Goal: Task Accomplishment & Management: Manage account settings

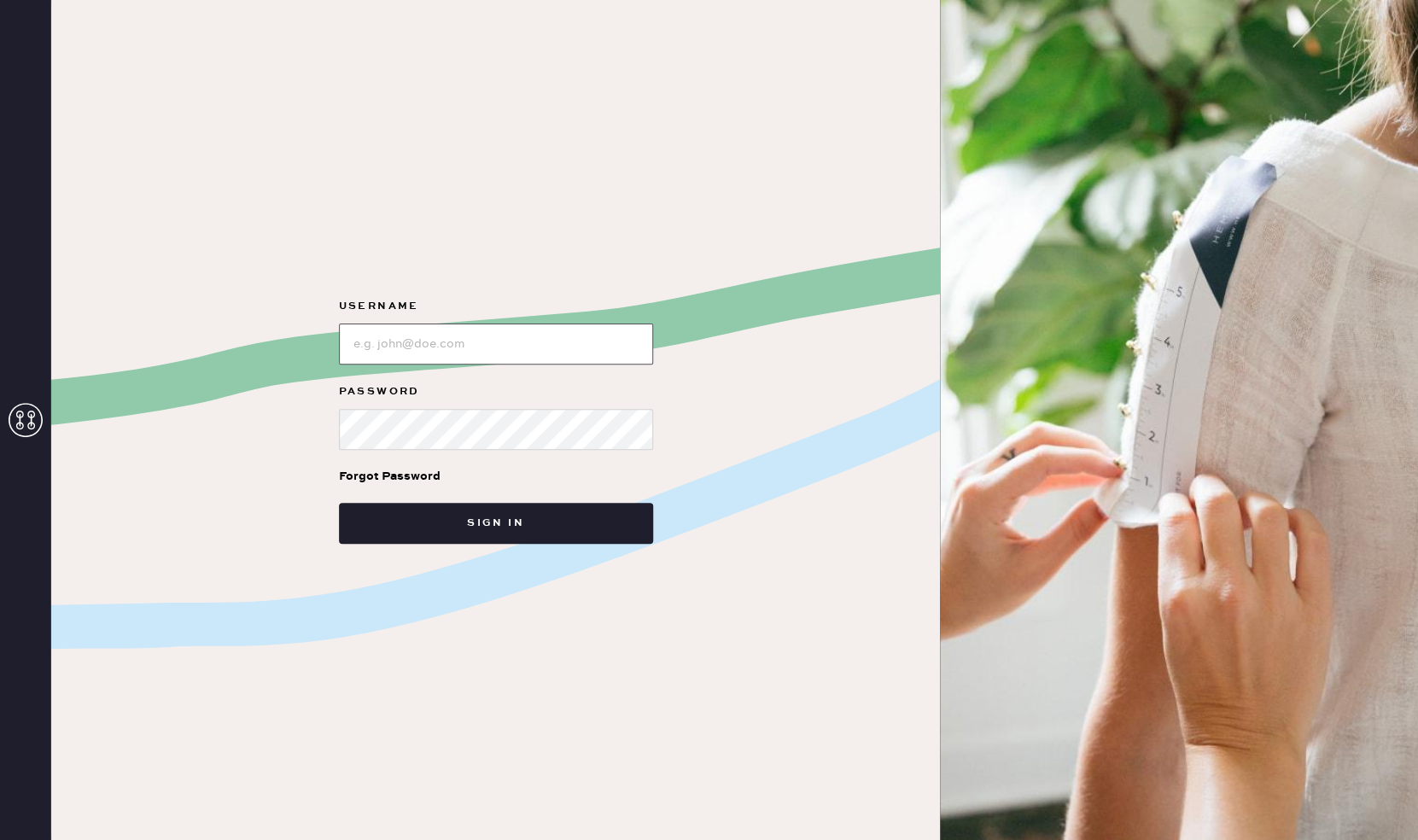
click at [441, 352] on input "loginName" at bounding box center [496, 344] width 314 height 41
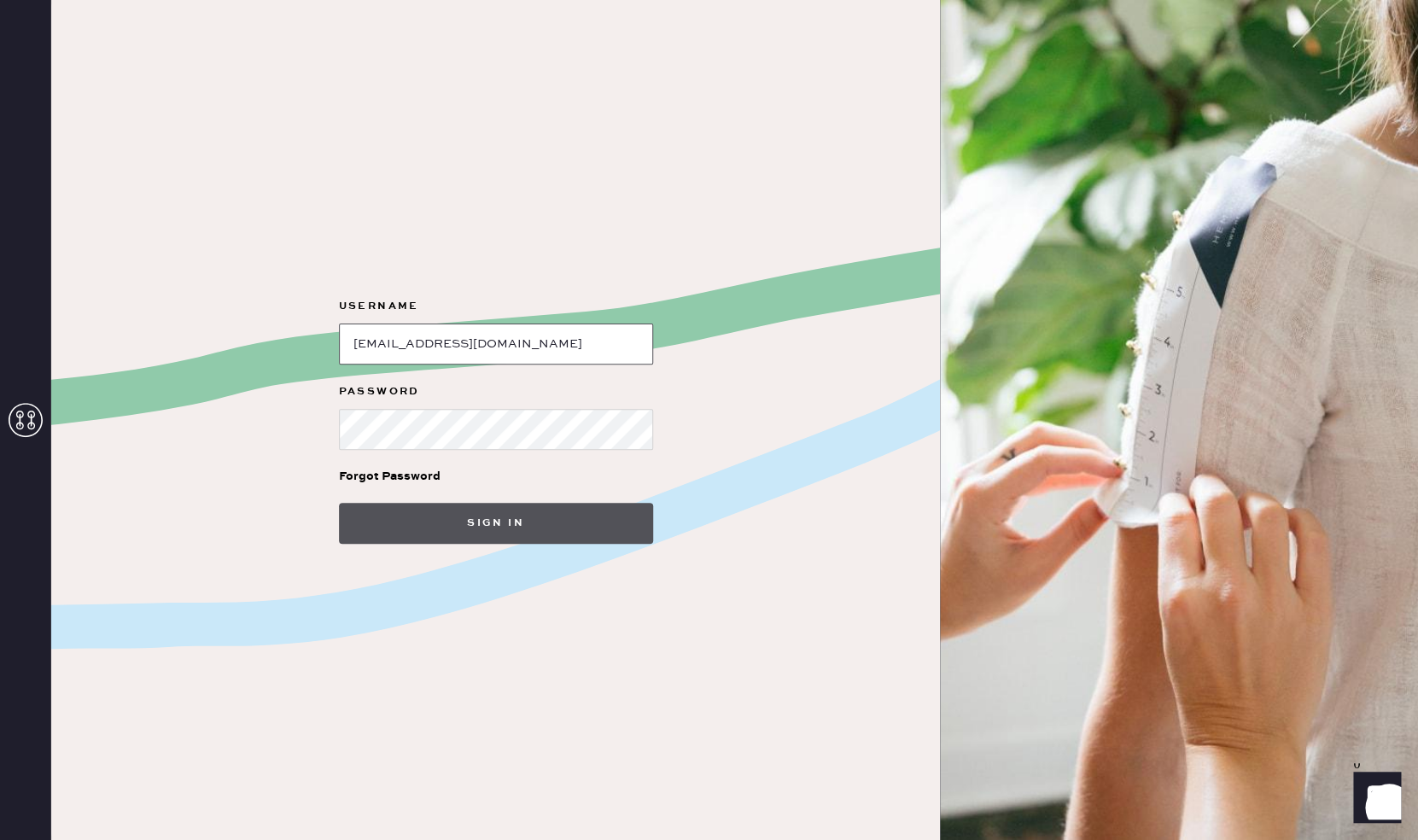
type input "[EMAIL_ADDRESS][DOMAIN_NAME]"
click at [524, 533] on button "Sign in" at bounding box center [496, 523] width 314 height 41
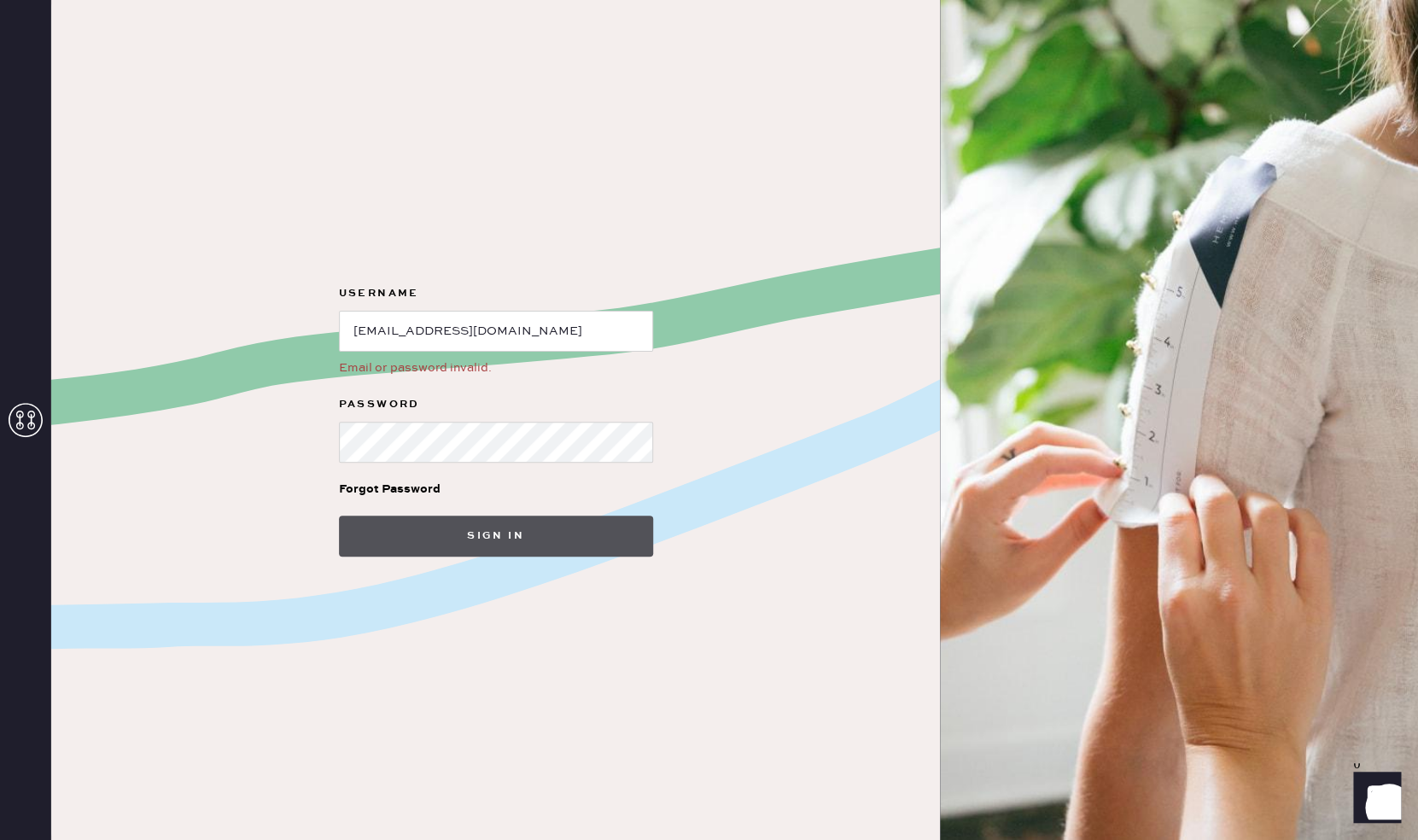
click at [461, 527] on button "Sign in" at bounding box center [496, 535] width 314 height 41
click at [351, 332] on input "loginName" at bounding box center [496, 330] width 314 height 41
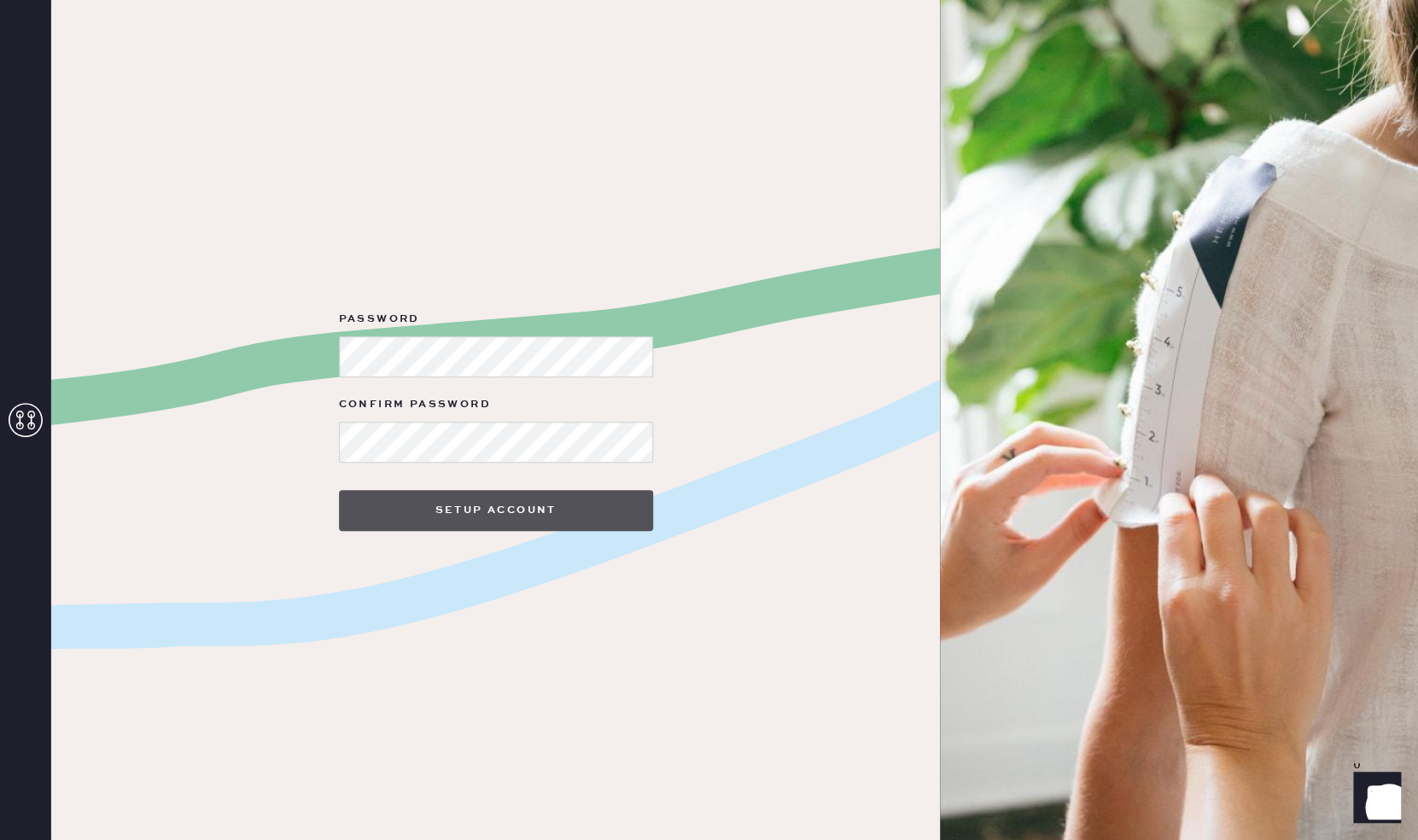
click at [421, 509] on button "Setup Account" at bounding box center [496, 510] width 314 height 41
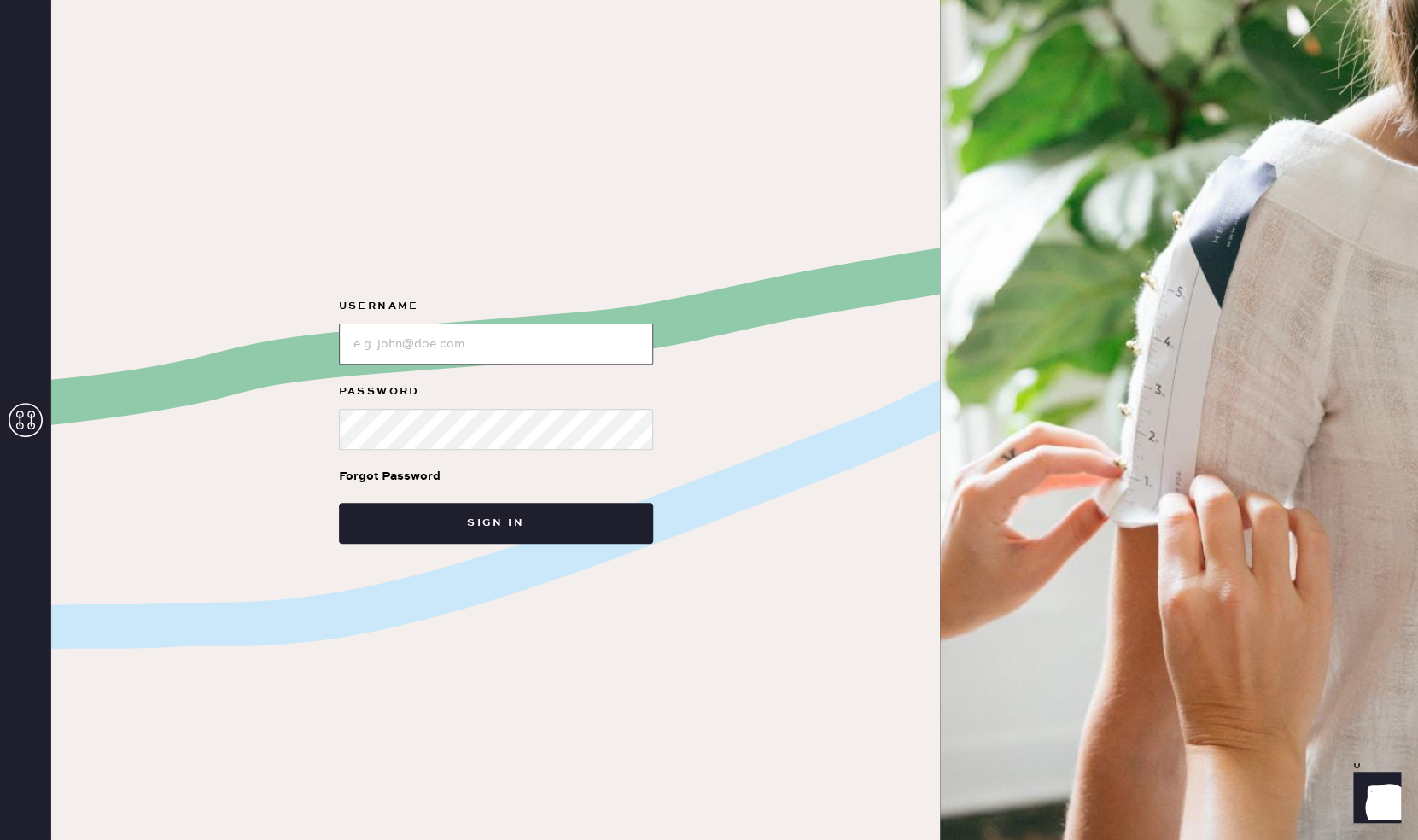
click at [441, 328] on input "loginName" at bounding box center [496, 344] width 314 height 41
click at [473, 512] on button "Sign in" at bounding box center [496, 523] width 314 height 41
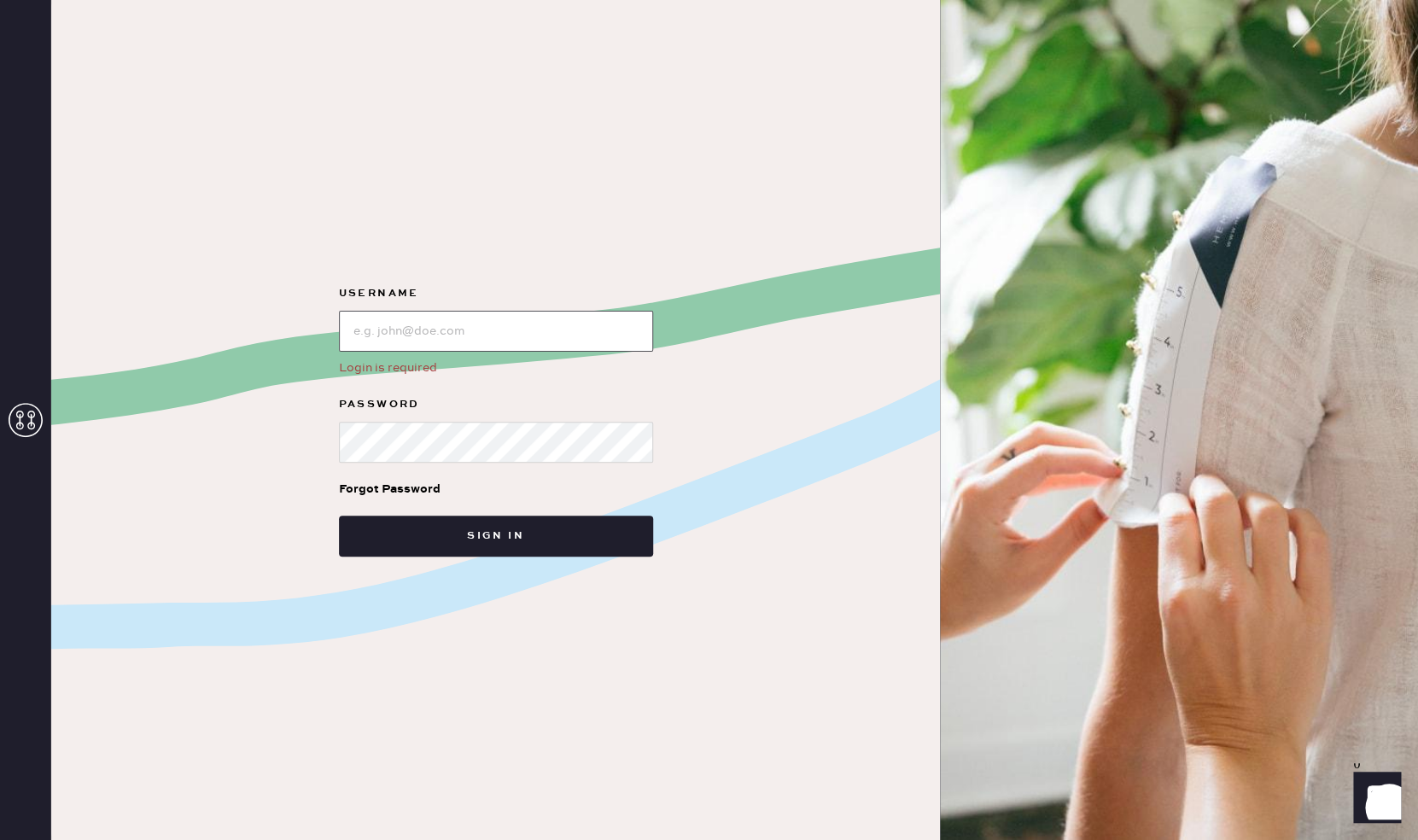
click at [404, 320] on input "loginName" at bounding box center [496, 330] width 314 height 41
type input "[EMAIL_ADDRESS][DOMAIN_NAME]"
click at [485, 542] on button "Sign in" at bounding box center [496, 535] width 314 height 41
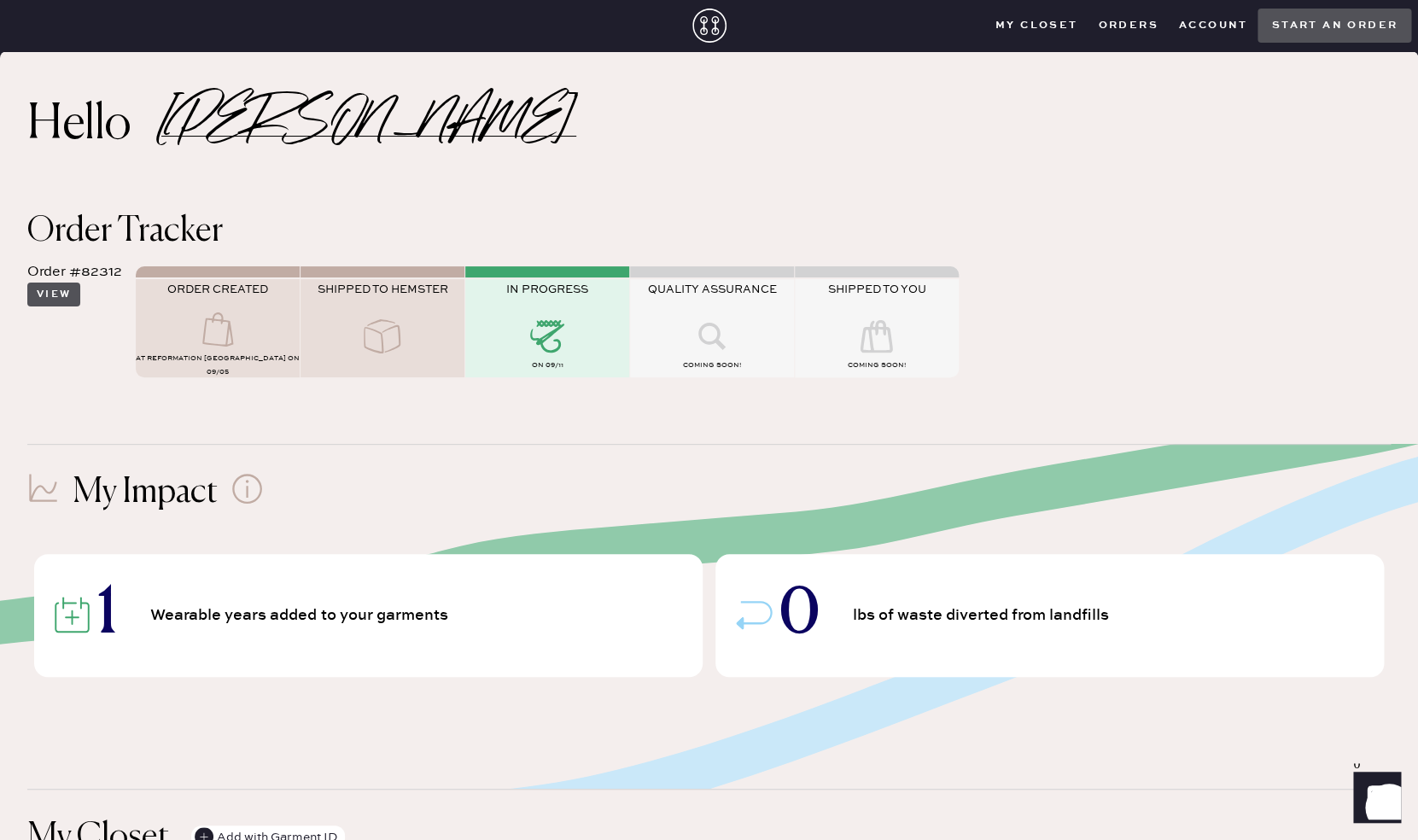
click at [61, 292] on button "View" at bounding box center [54, 294] width 53 height 24
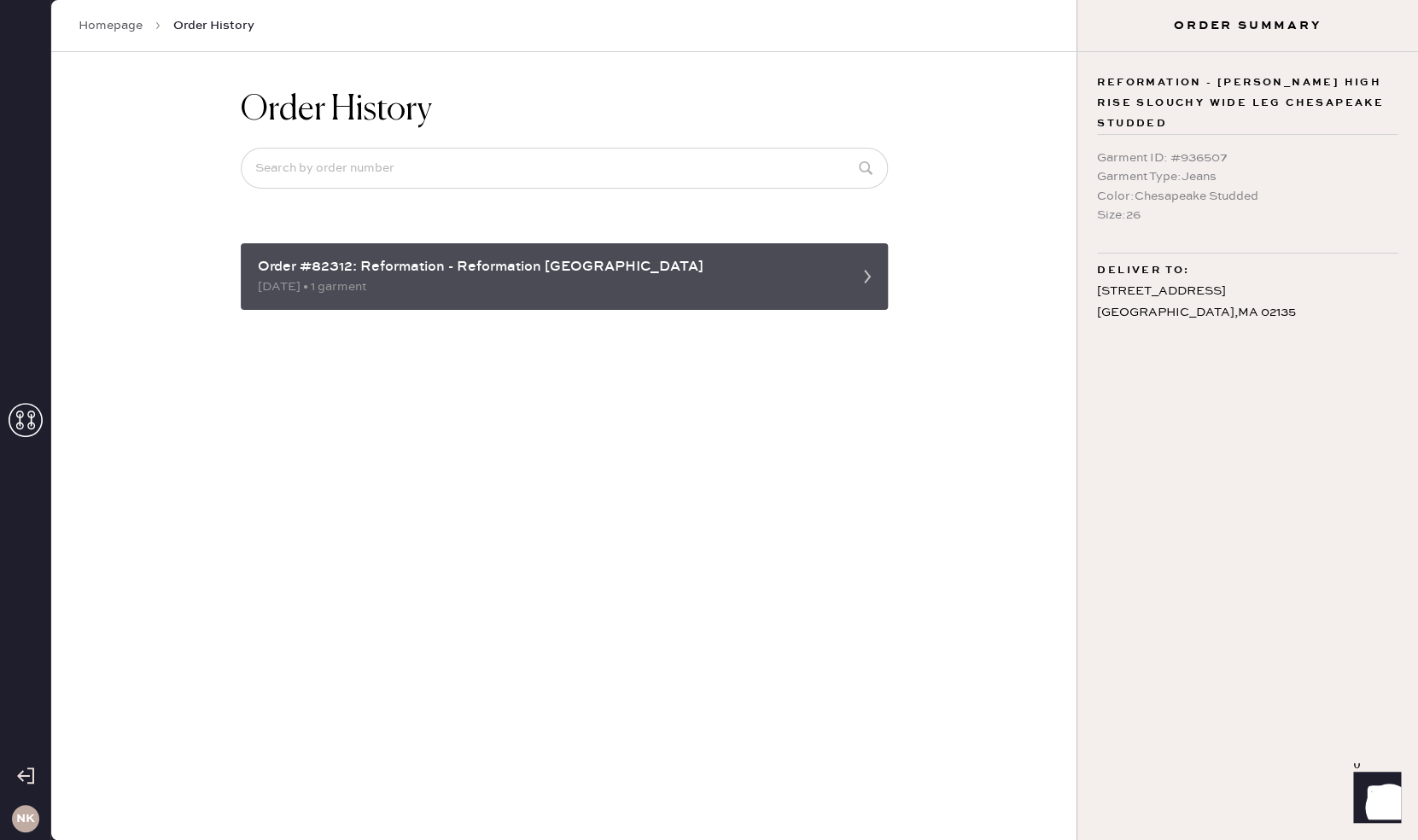
click at [515, 280] on div "09/05/2025 • 1 garment" at bounding box center [549, 287] width 582 height 19
click at [867, 272] on icon at bounding box center [868, 277] width 34 height 34
